Goal: Transaction & Acquisition: Book appointment/travel/reservation

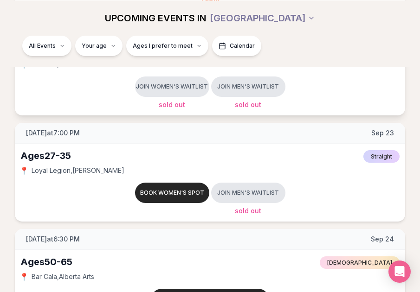
scroll to position [1237, 0]
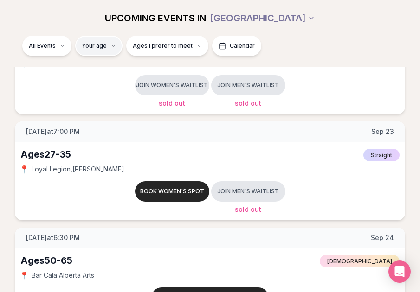
type input "**"
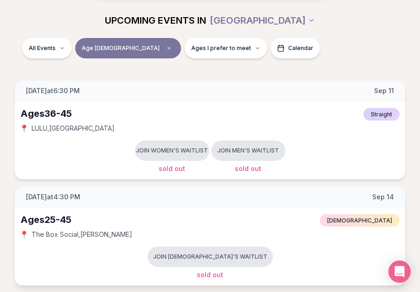
scroll to position [113, 0]
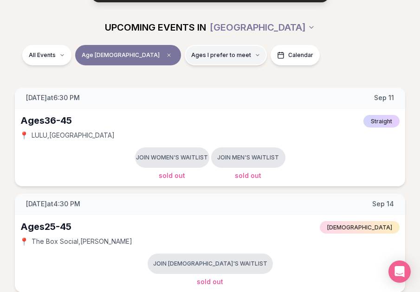
click at [191, 57] on span "Ages I prefer to meet" at bounding box center [221, 55] width 60 height 7
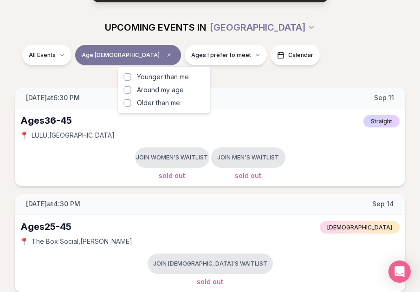
click at [167, 89] on span "Around my age" at bounding box center [160, 89] width 47 height 9
click at [131, 89] on button "Around my age" at bounding box center [127, 89] width 7 height 7
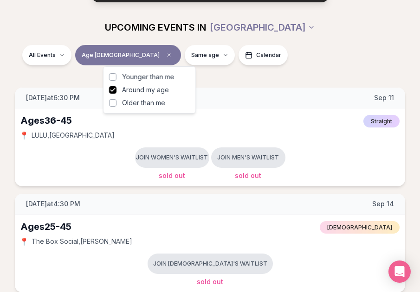
click at [148, 102] on span "Older than me" at bounding box center [143, 102] width 43 height 9
click at [116, 102] on button "Older than me" at bounding box center [112, 102] width 7 height 7
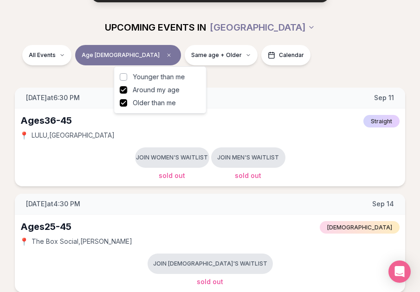
click at [312, 55] on div "All Events Age [DEMOGRAPHIC_DATA] Same age + Older Calendar" at bounding box center [209, 57] width 405 height 24
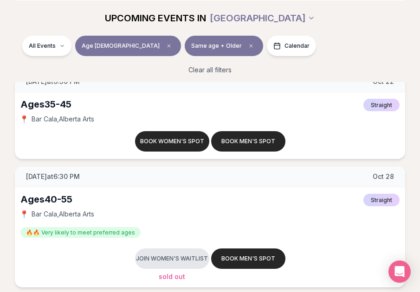
scroll to position [1615, 0]
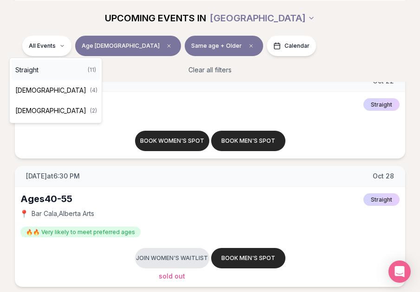
click at [47, 68] on div "Straight ( 11 )" at bounding box center [56, 70] width 88 height 20
